Goal: Check status

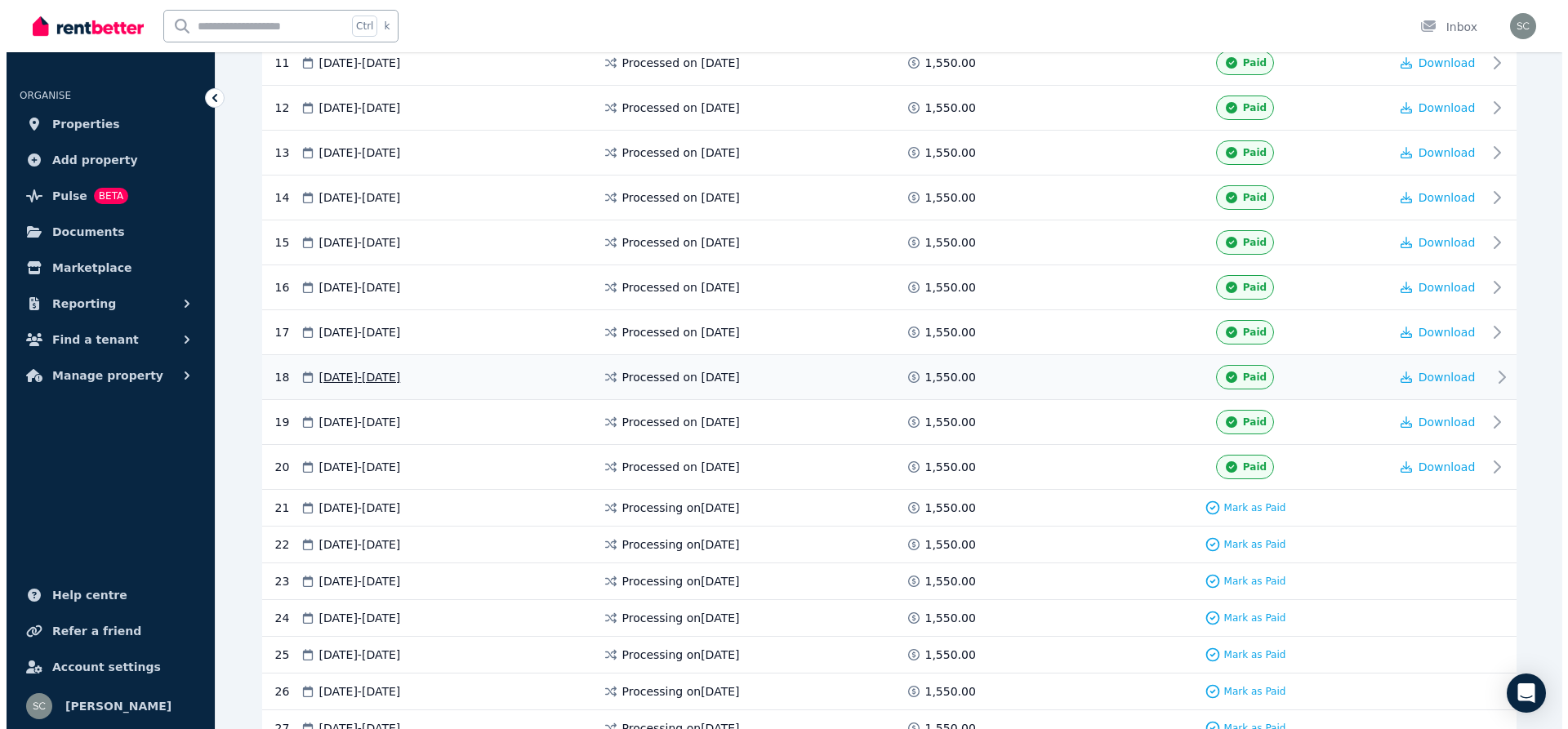
scroll to position [945, 0]
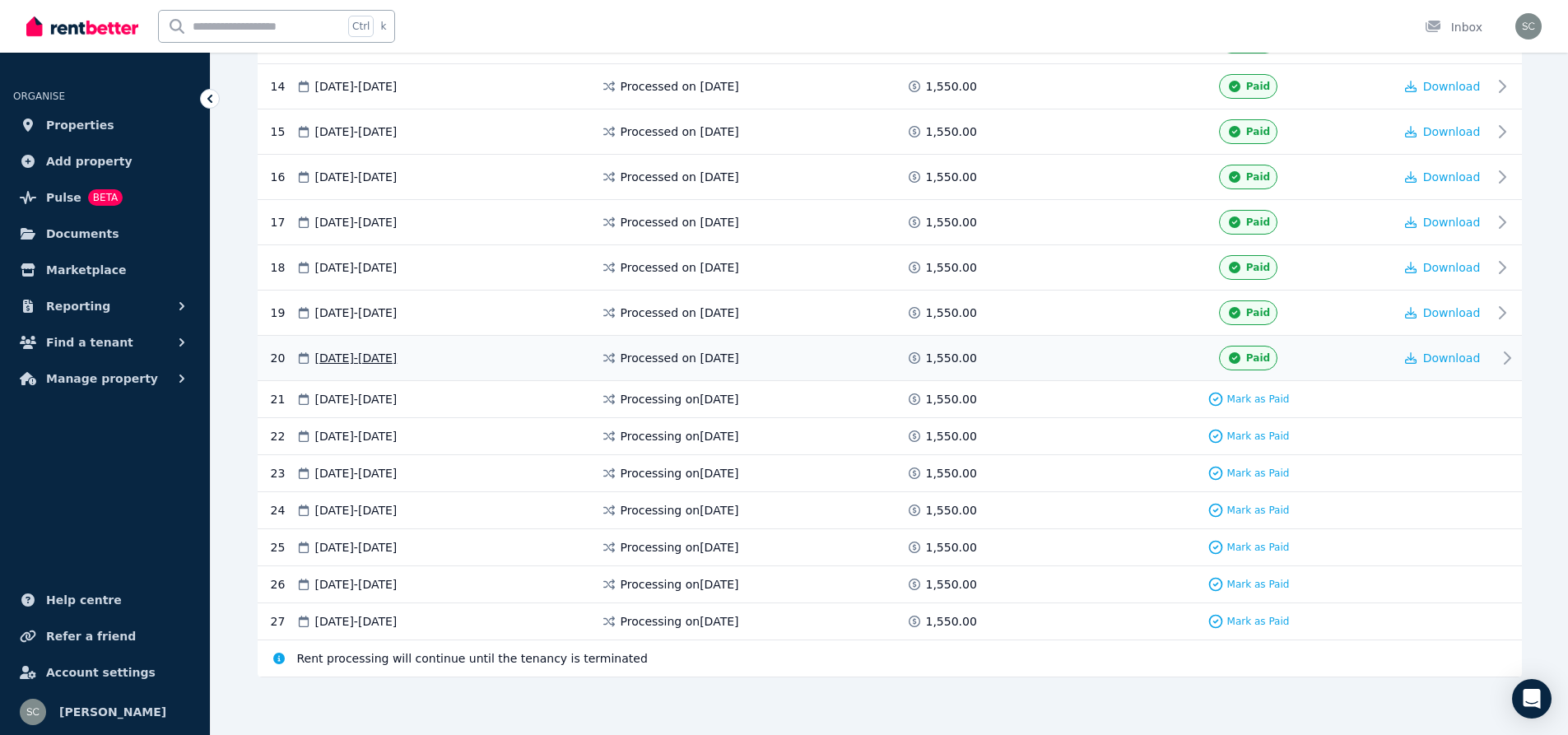
click at [596, 353] on div "[DATE] - [DATE]" at bounding box center [448, 358] width 305 height 25
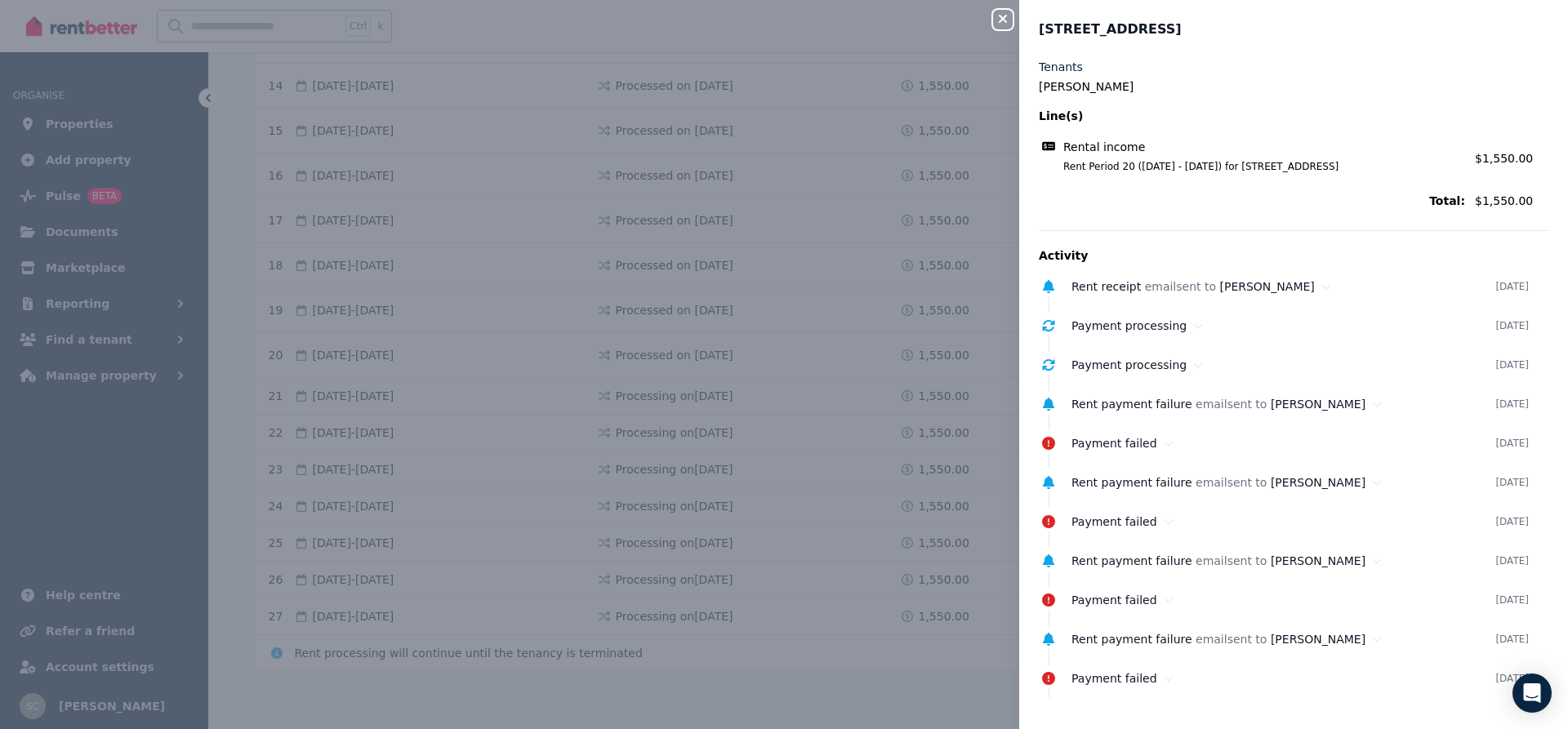
click at [918, 380] on div "Close panel 42 Van Senden Ave, Araluen Tenants Ansu Dolley Line(s) Rental incom…" at bounding box center [784, 364] width 1568 height 729
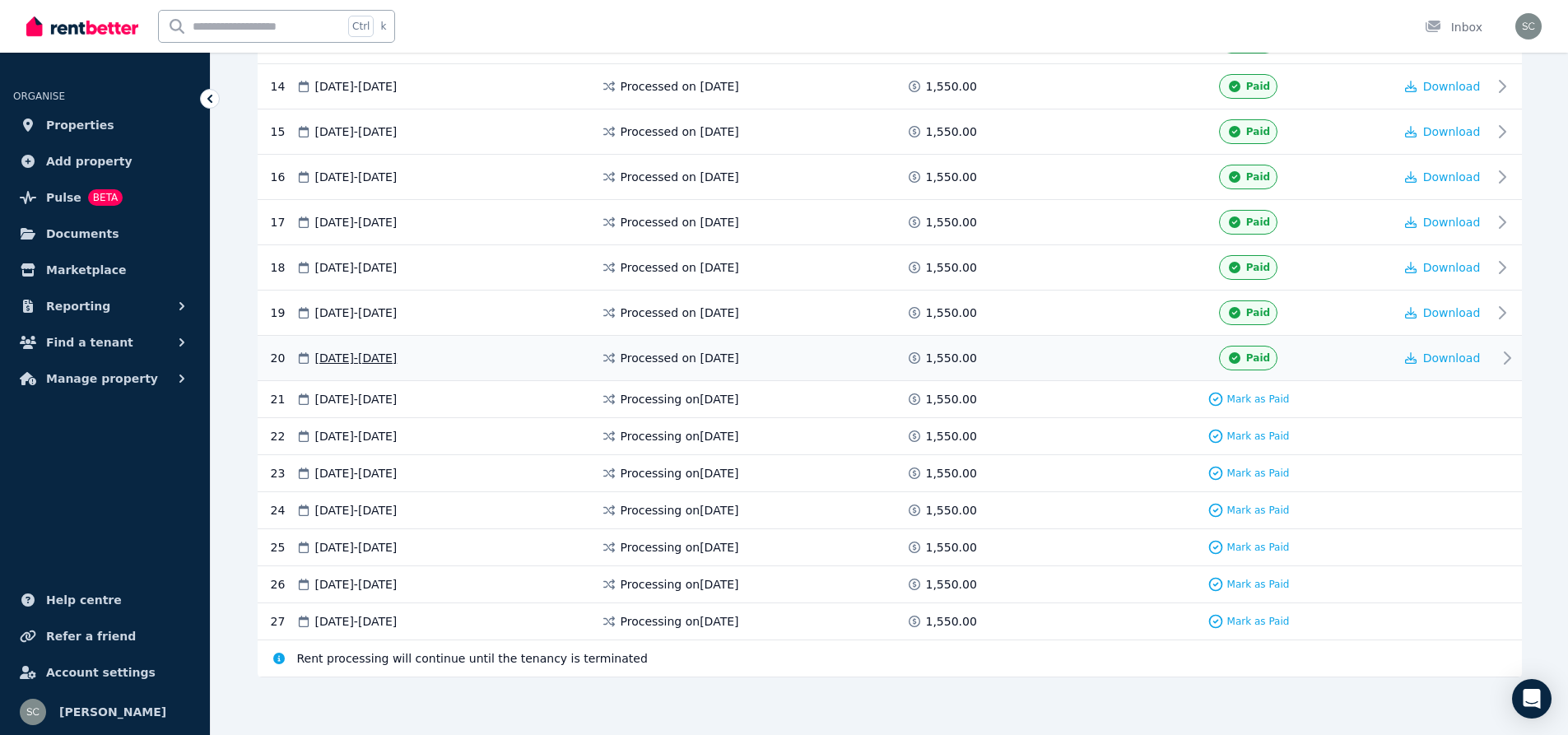
click at [689, 353] on span "Processed on 12 Sept 2025" at bounding box center [680, 357] width 119 height 16
